Goal: Transaction & Acquisition: Purchase product/service

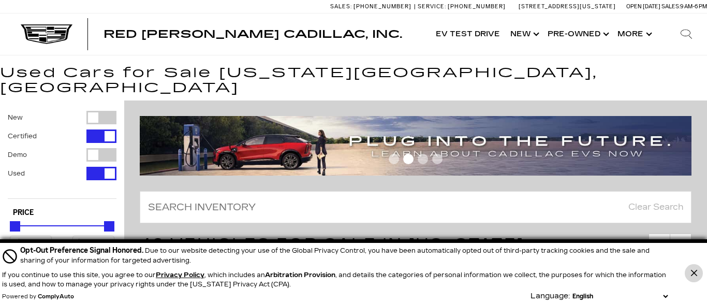
click at [697, 275] on button "Close Button" at bounding box center [694, 273] width 18 height 18
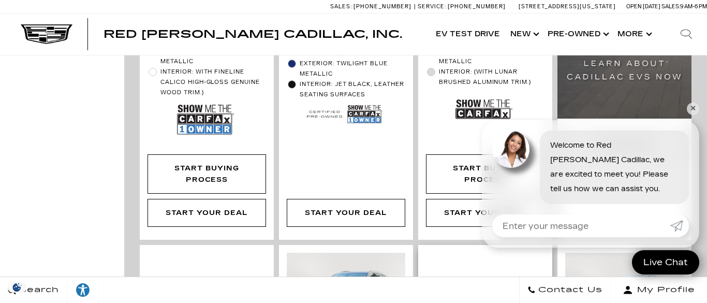
scroll to position [1072, 0]
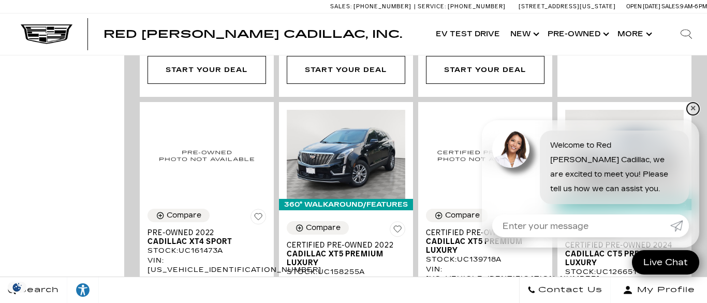
click at [696, 109] on link "✕" at bounding box center [693, 108] width 12 height 12
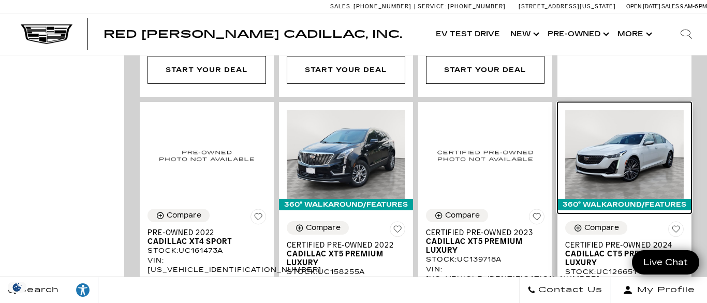
click at [637, 110] on img at bounding box center [624, 154] width 118 height 89
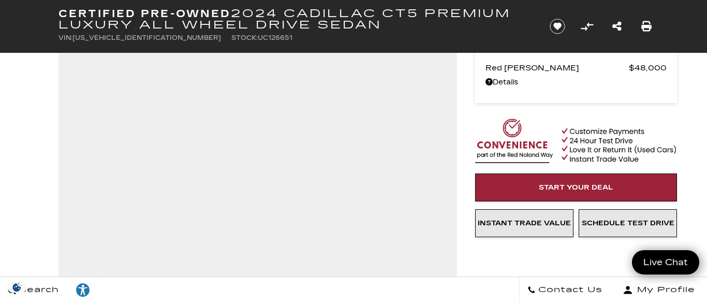
scroll to position [134, 0]
